Goal: Transaction & Acquisition: Purchase product/service

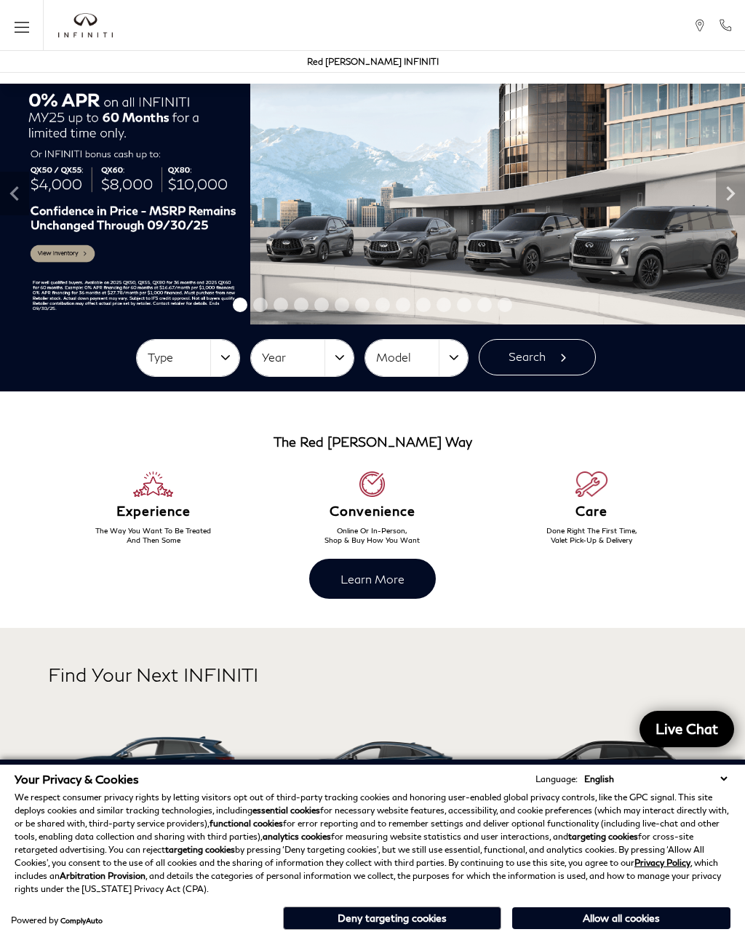
click at [438, 919] on button "Deny targeting cookies" at bounding box center [392, 918] width 218 height 23
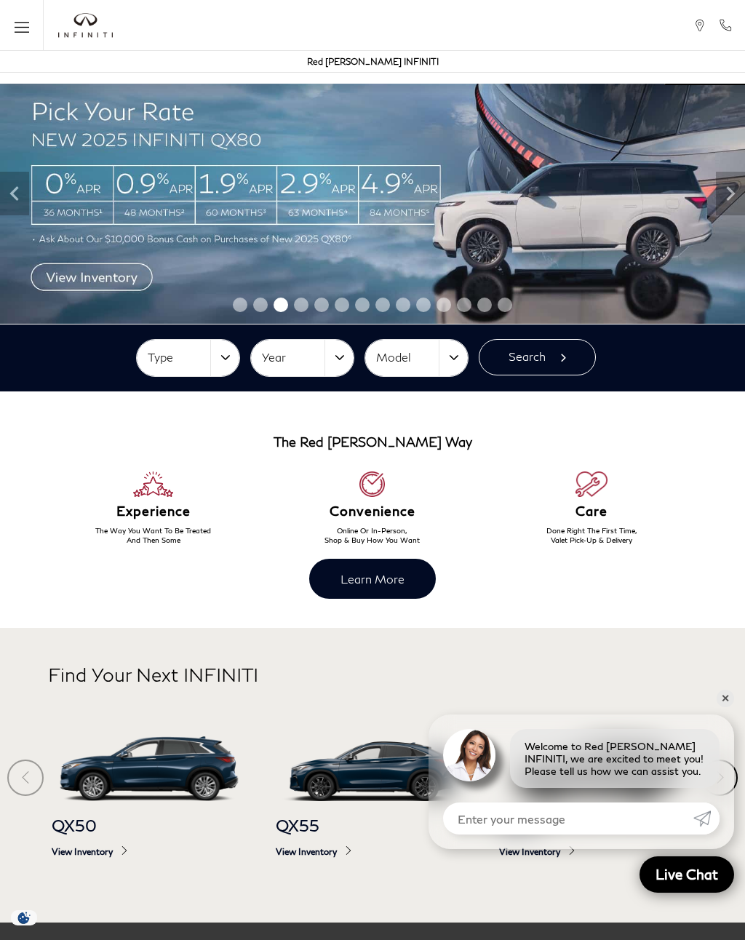
click at [25, 27] on icon "Open the main navigation menu" at bounding box center [22, 26] width 15 height 1
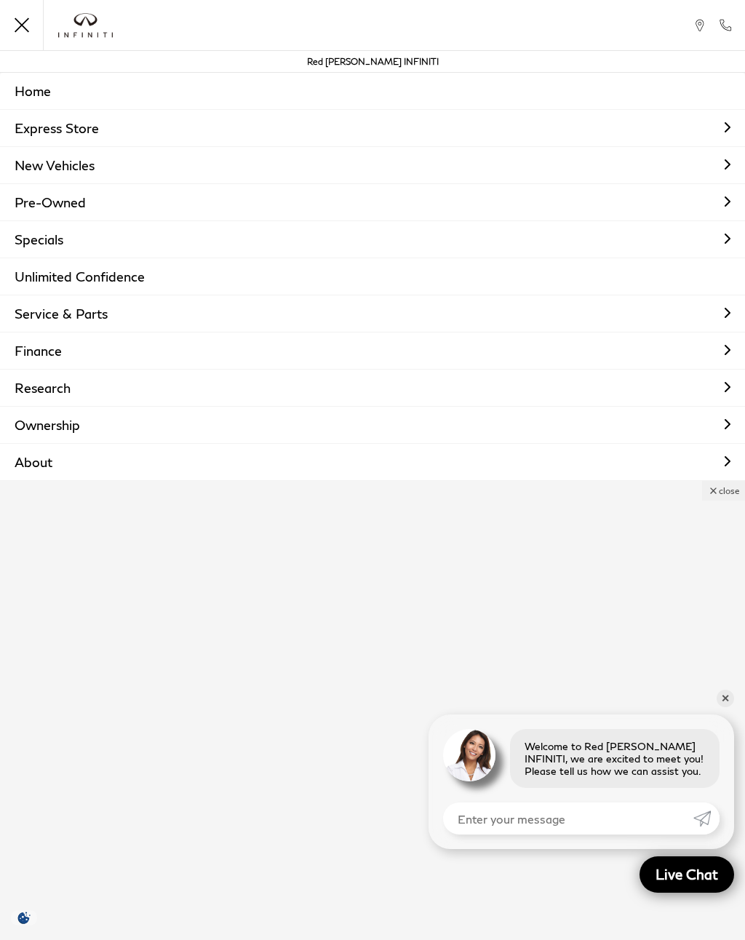
click at [48, 207] on link "Pre-Owned" at bounding box center [372, 202] width 745 height 36
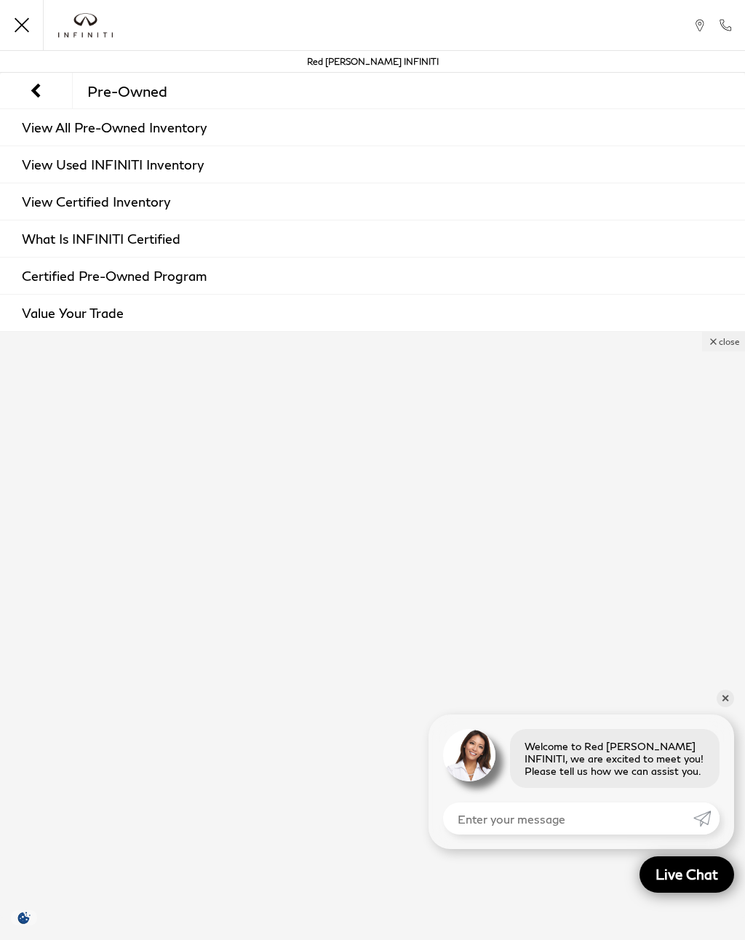
click at [81, 128] on link "View All Pre-Owned Inventory" at bounding box center [372, 127] width 745 height 36
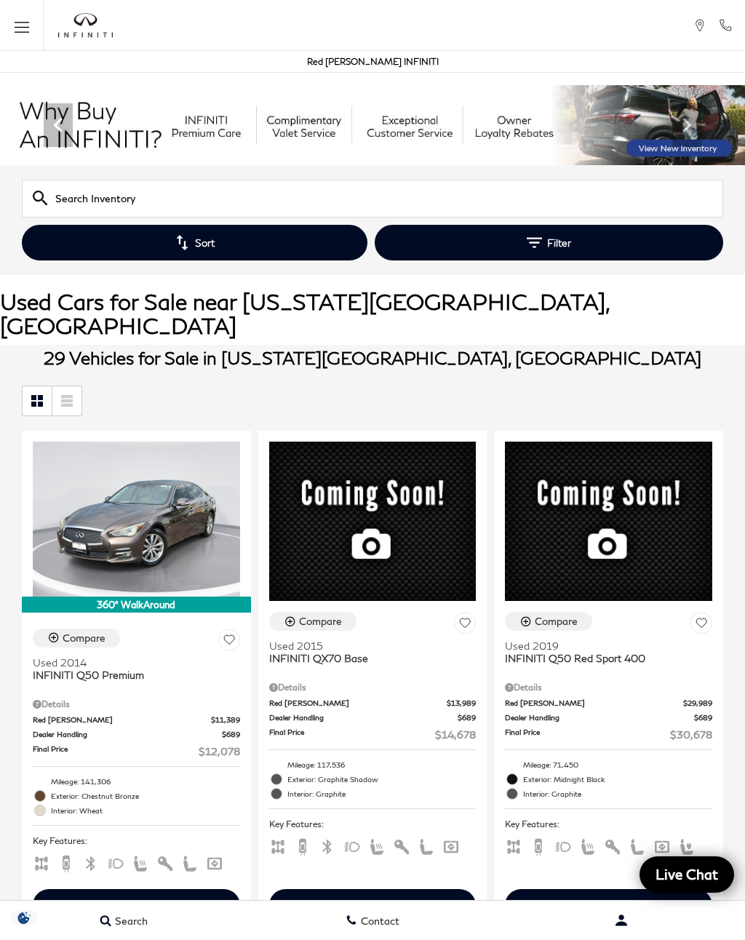
click at [23, 32] on icon "Open the main navigation menu" at bounding box center [22, 31] width 15 height 1
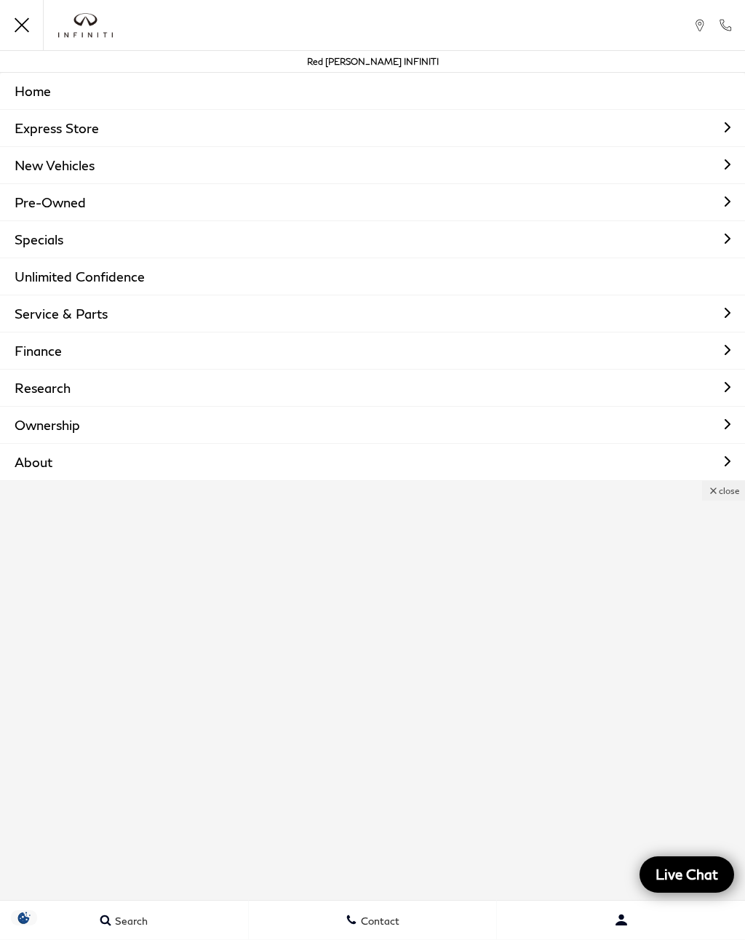
click at [105, 170] on link "New Vehicles" at bounding box center [372, 165] width 745 height 36
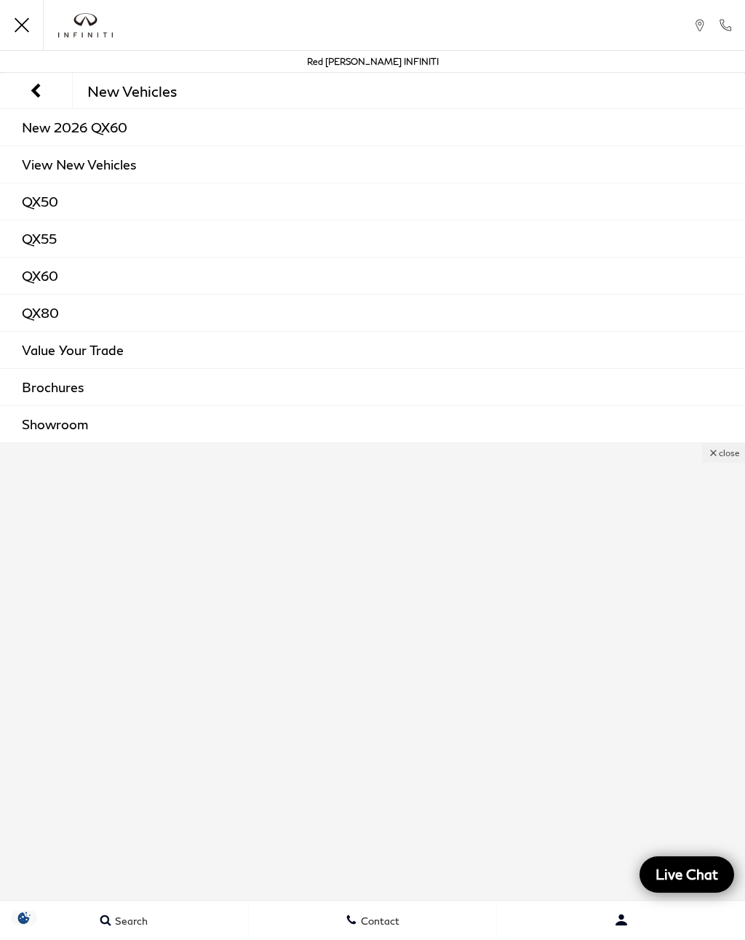
click at [71, 315] on link "QX80" at bounding box center [372, 313] width 745 height 36
click at [49, 314] on link "QX80" at bounding box center [372, 313] width 745 height 36
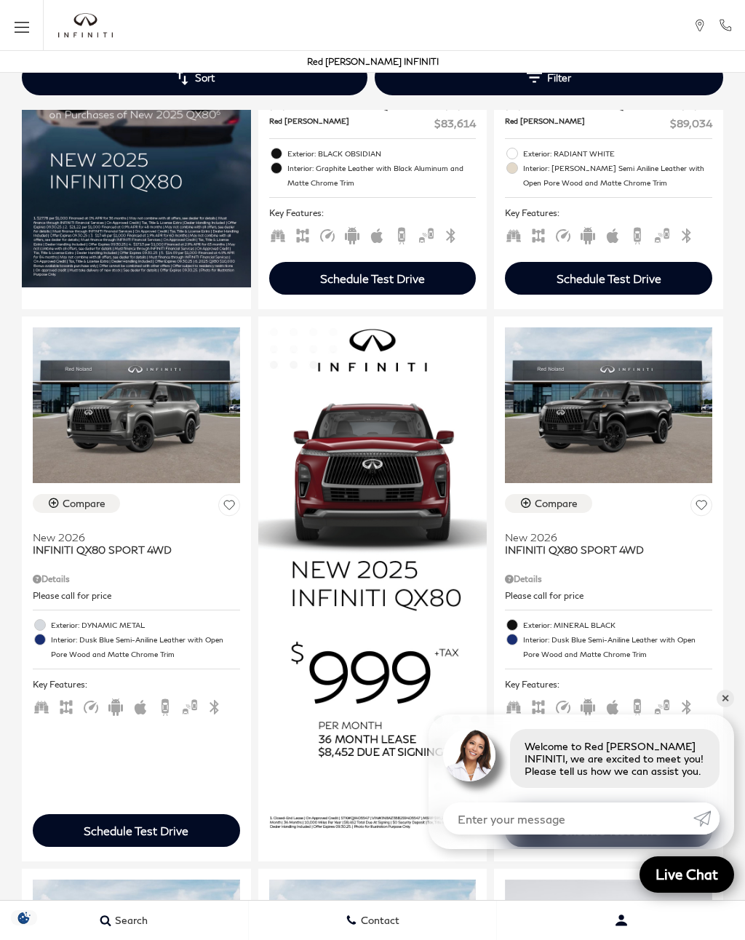
scroll to position [1165, 0]
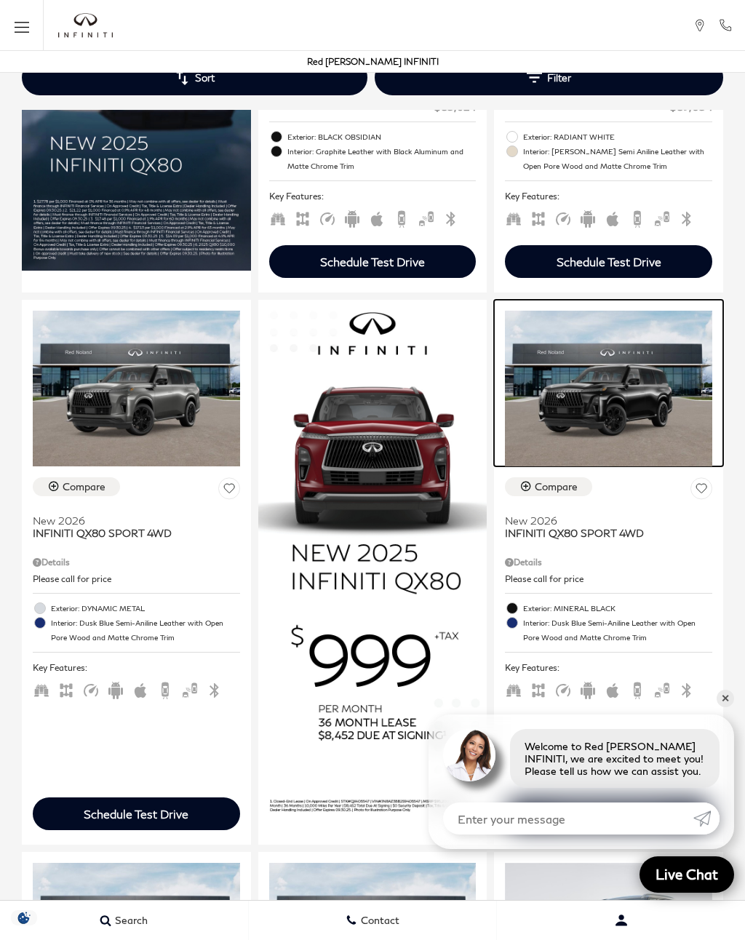
click at [645, 440] on img at bounding box center [608, 388] width 207 height 155
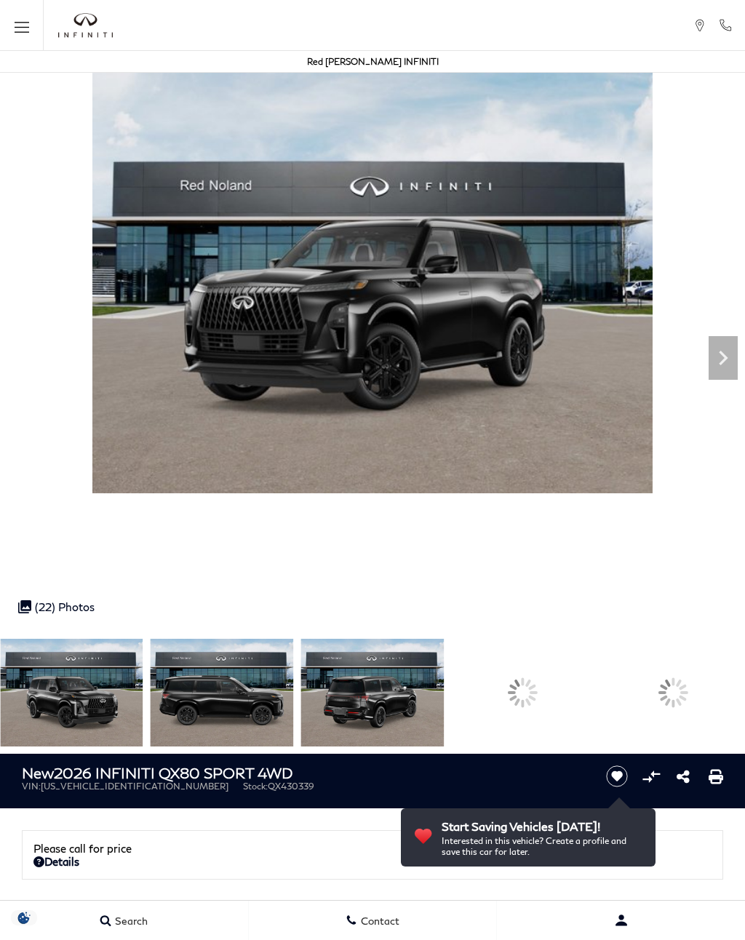
click at [294, 710] on img at bounding box center [222, 693] width 143 height 108
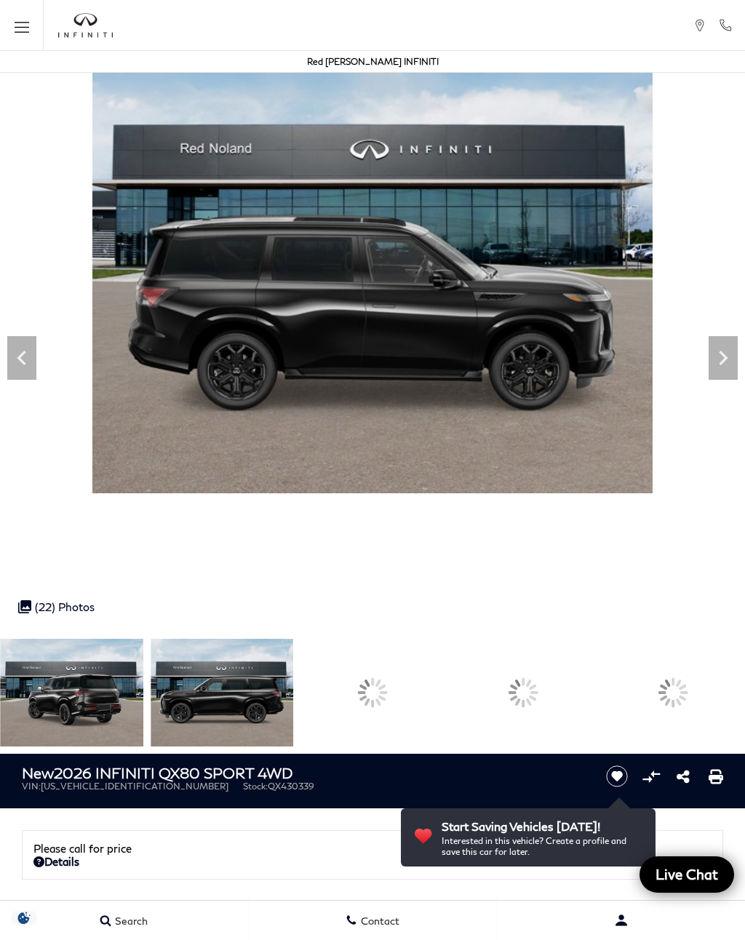
click at [393, 697] on div at bounding box center [371, 692] width 41 height 41
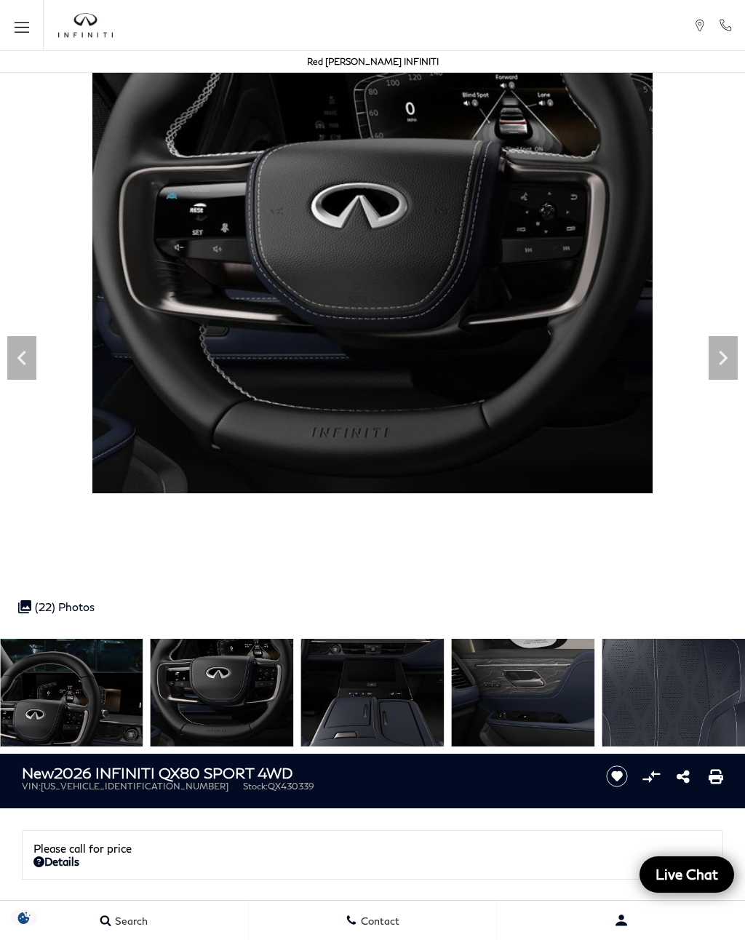
click at [553, 704] on img at bounding box center [522, 693] width 143 height 108
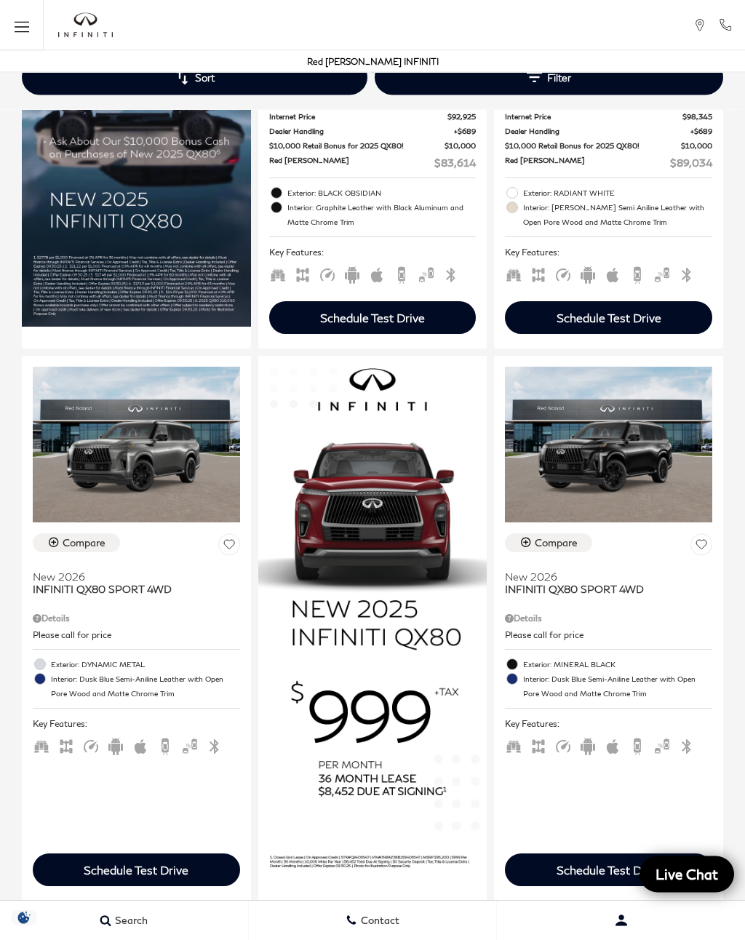
scroll to position [1109, 0]
click at [191, 480] on img at bounding box center [136, 444] width 207 height 155
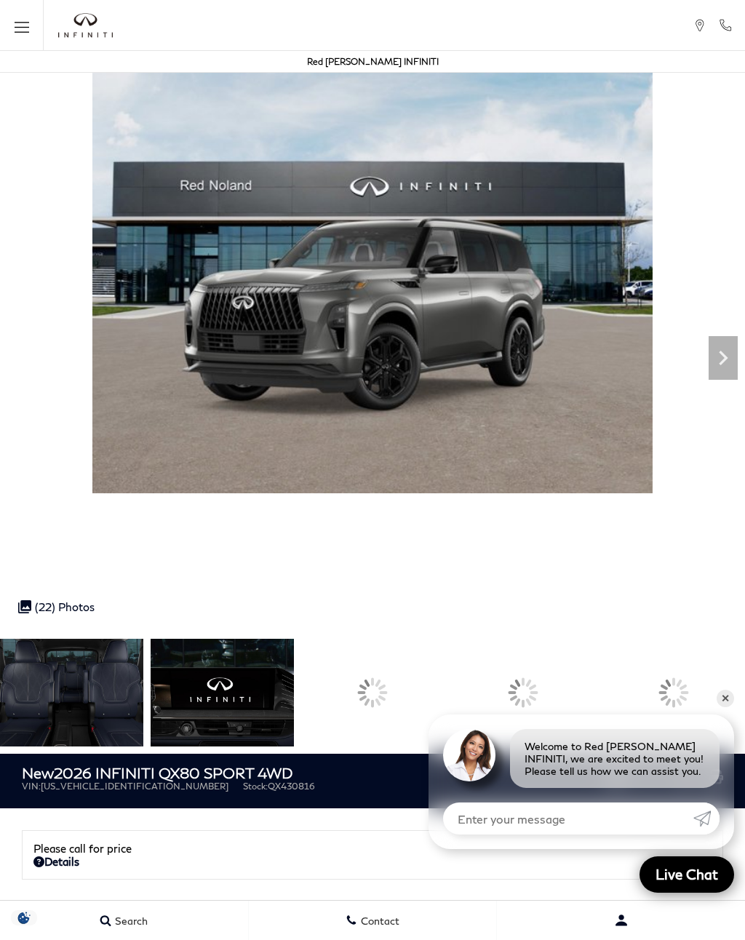
click at [445, 702] on div at bounding box center [372, 693] width 143 height 108
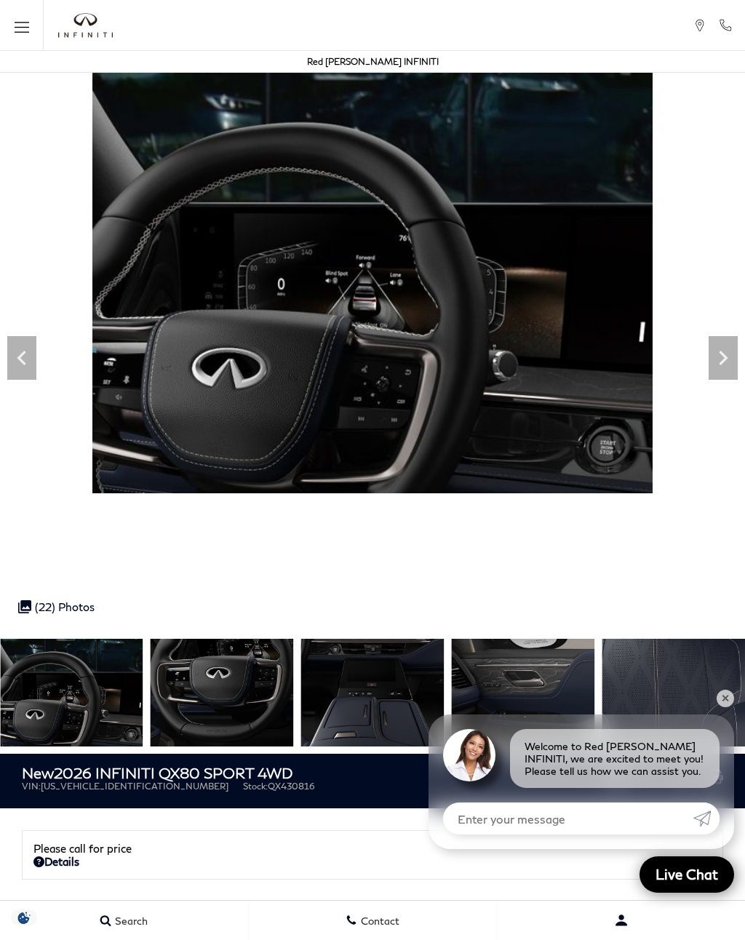
click at [393, 688] on img at bounding box center [372, 693] width 143 height 108
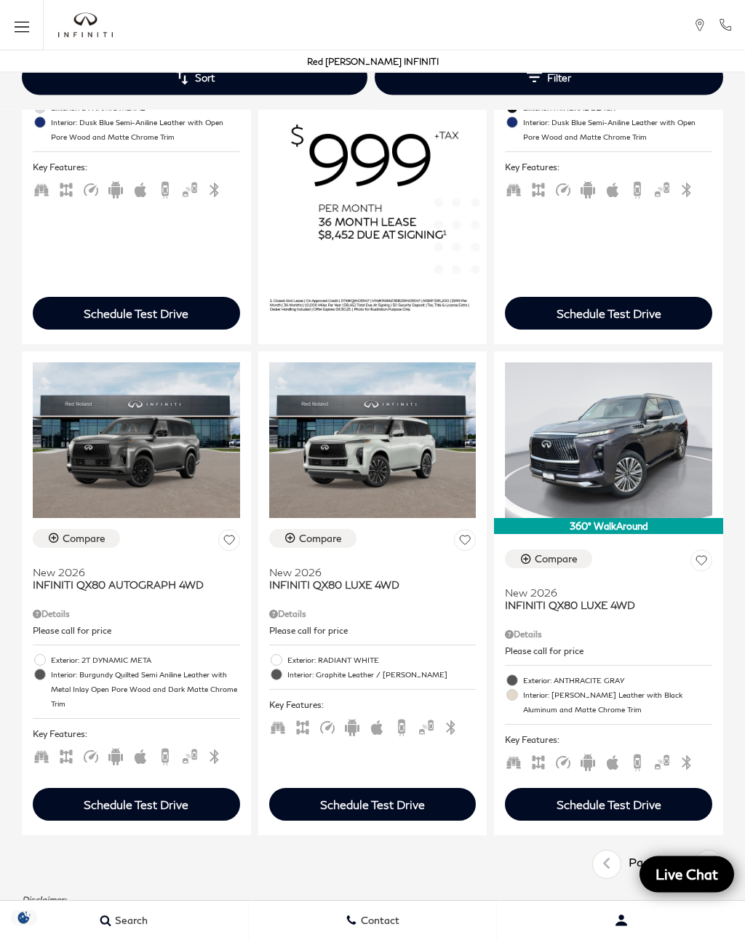
scroll to position [1666, 0]
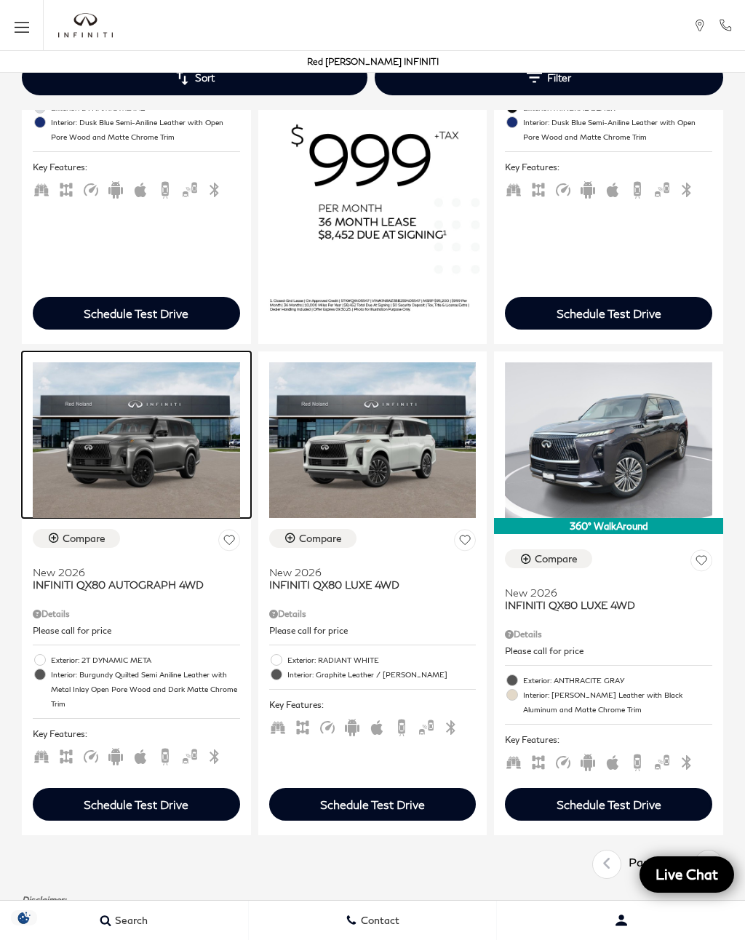
click at [167, 455] on img at bounding box center [136, 439] width 207 height 155
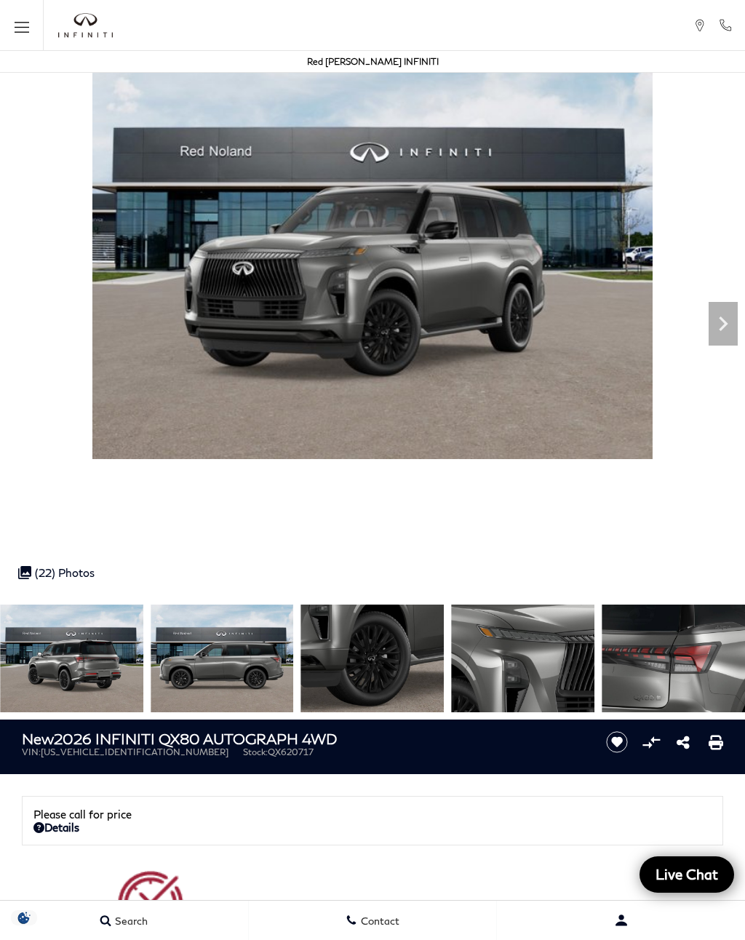
scroll to position [33, 0]
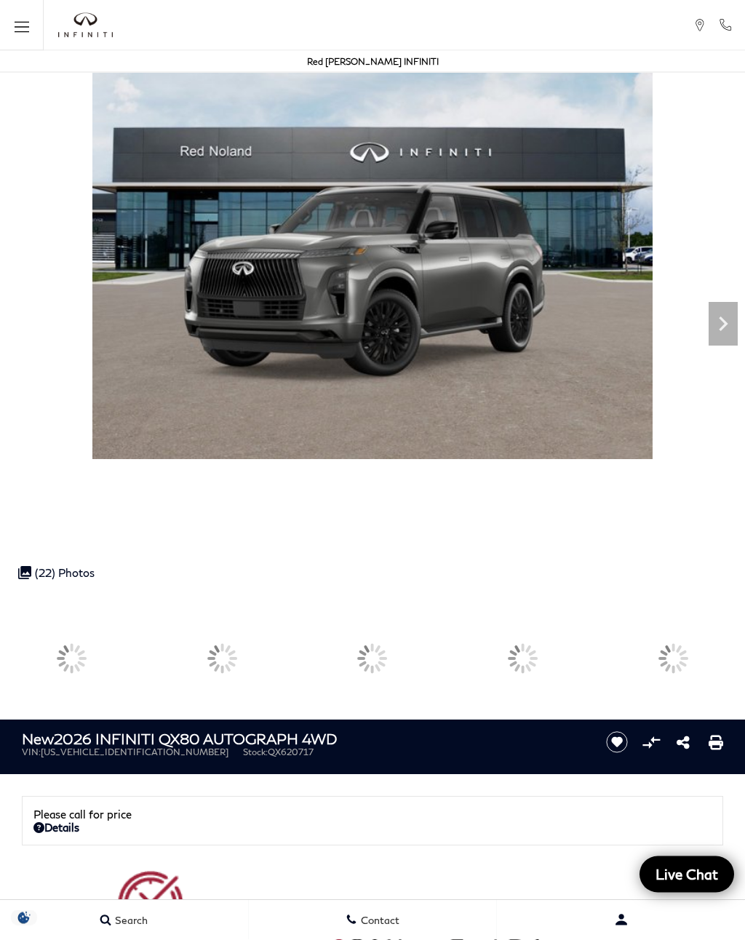
click at [602, 648] on div at bounding box center [673, 659] width 143 height 108
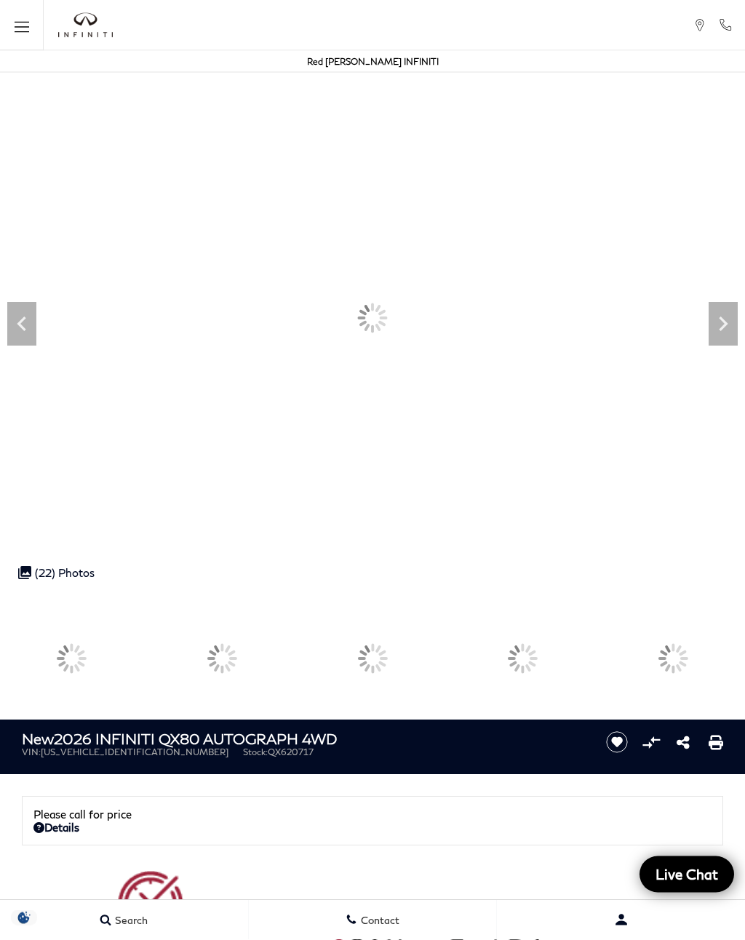
scroll to position [34, 0]
